Goal: Task Accomplishment & Management: Use online tool/utility

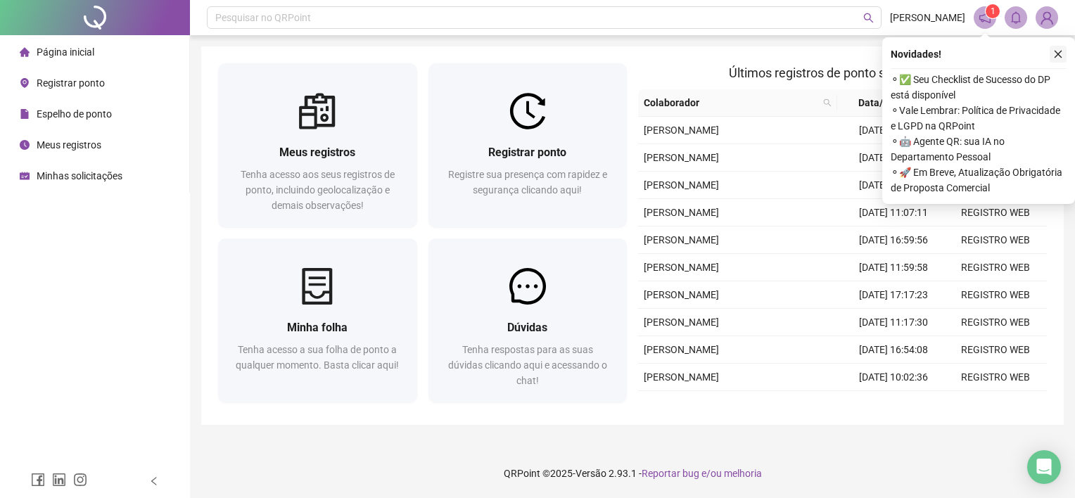
click at [1058, 56] on icon "close" at bounding box center [1058, 54] width 10 height 10
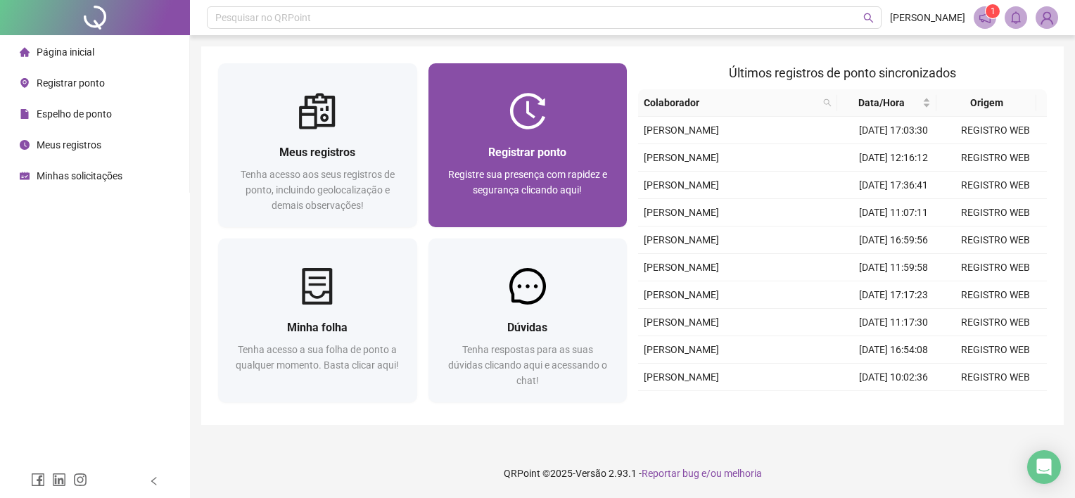
click at [473, 158] on div "Registrar ponto" at bounding box center [527, 152] width 165 height 18
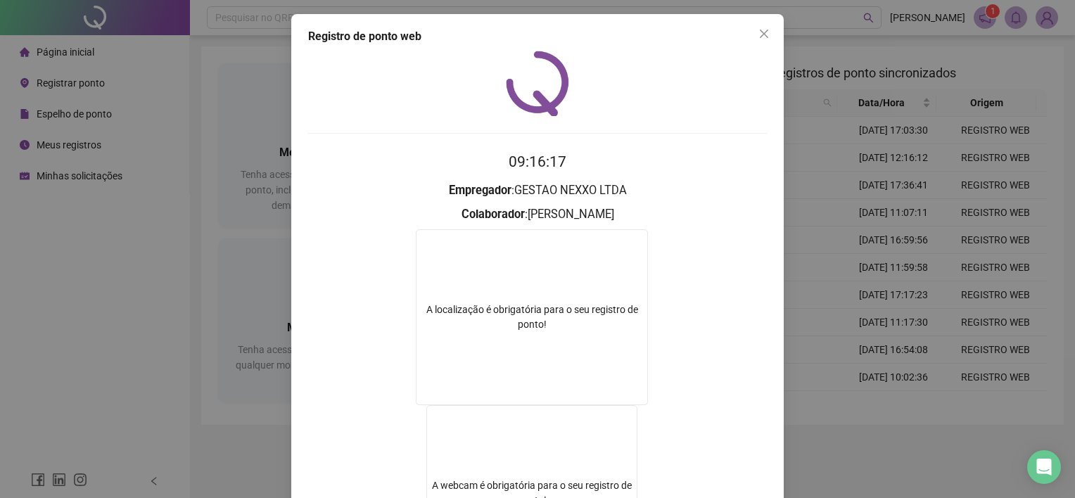
click at [763, 39] on icon "close" at bounding box center [763, 33] width 11 height 11
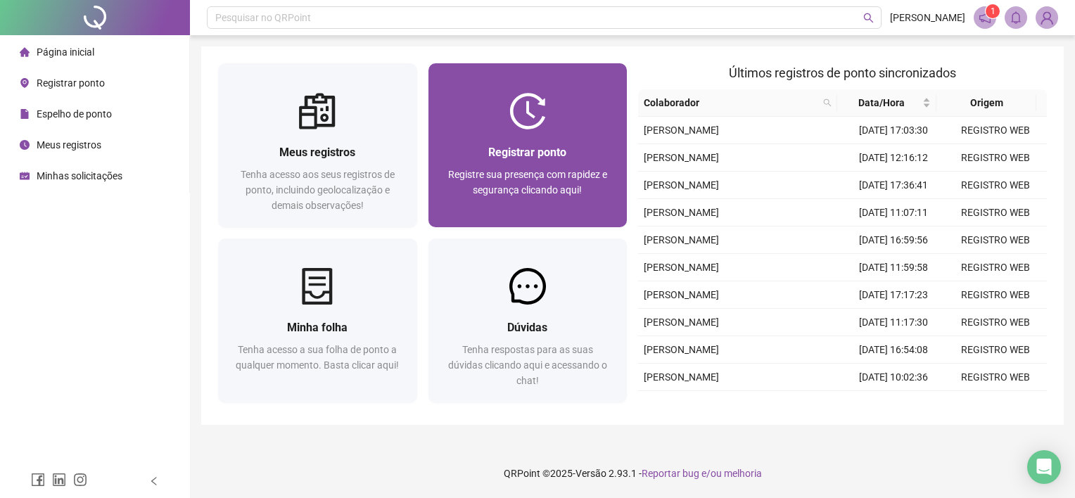
click at [573, 146] on div "Registrar ponto" at bounding box center [527, 152] width 165 height 18
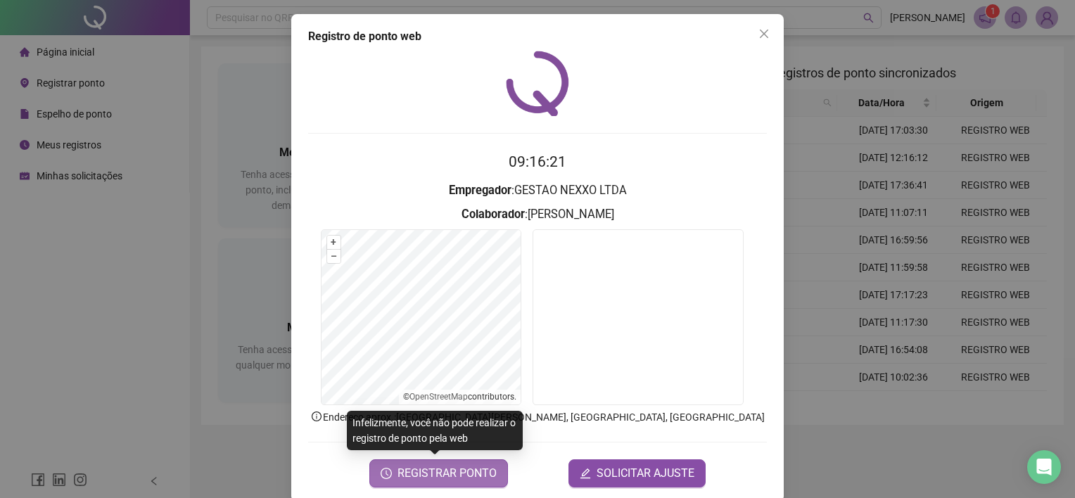
click at [461, 473] on span "REGISTRAR PONTO" at bounding box center [446, 473] width 99 height 17
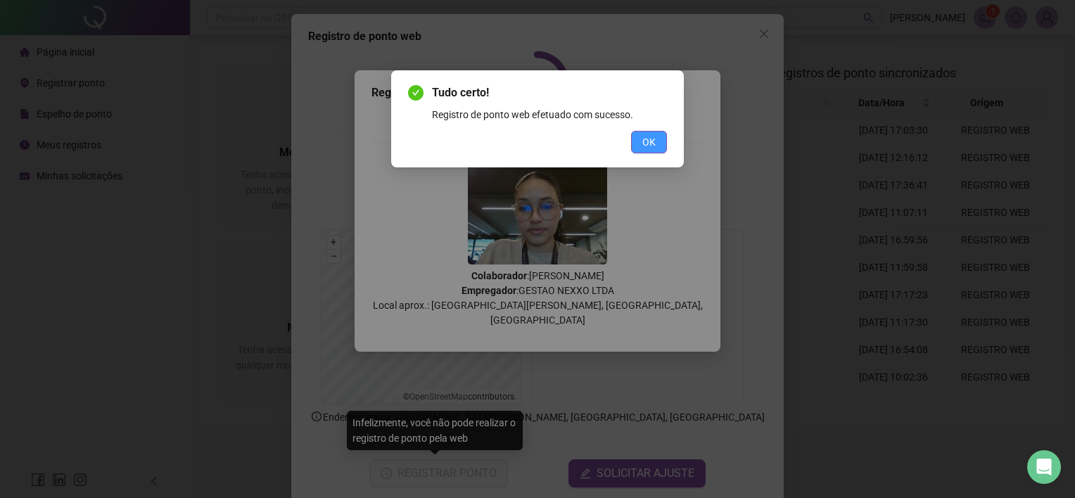
click at [648, 142] on span "OK" at bounding box center [648, 141] width 13 height 15
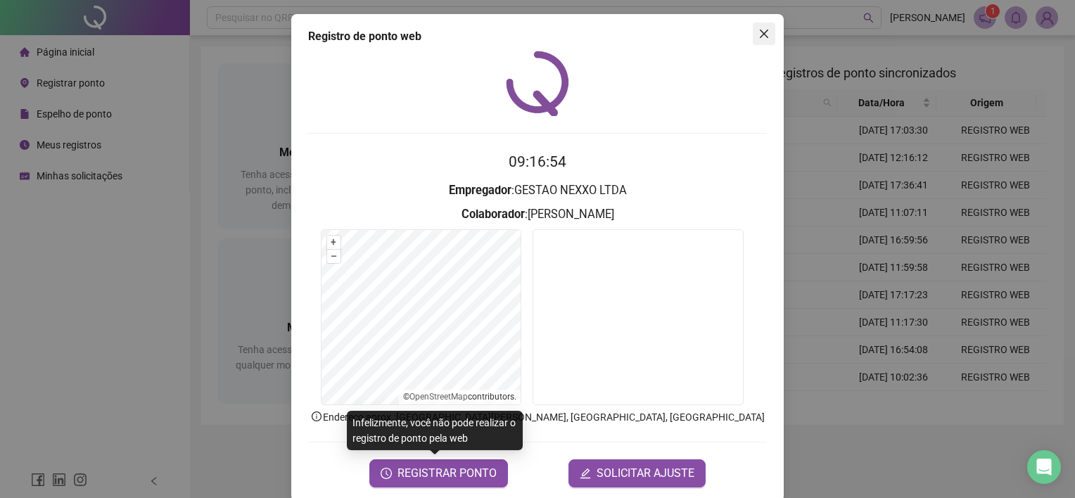
click at [760, 27] on button "Close" at bounding box center [764, 34] width 23 height 23
